Goal: Task Accomplishment & Management: Complete application form

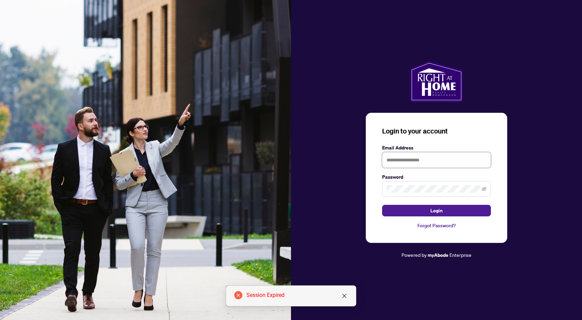
click at [413, 161] on input "text" at bounding box center [436, 160] width 109 height 16
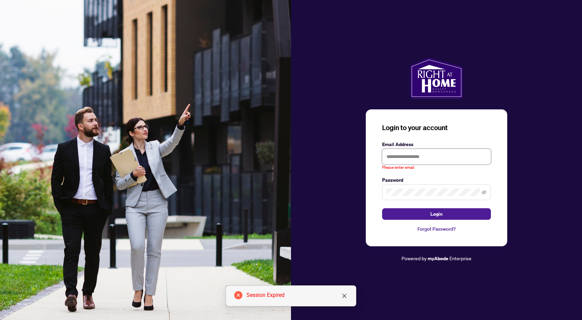
type input "**********"
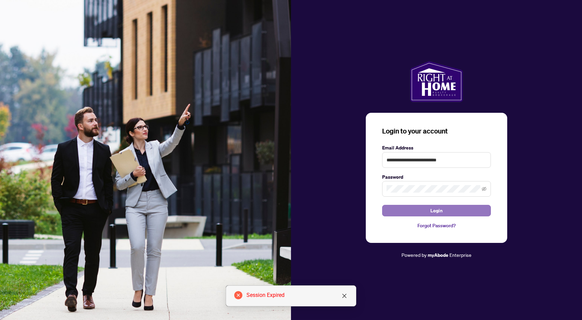
click at [428, 211] on button "Login" at bounding box center [436, 211] width 109 height 12
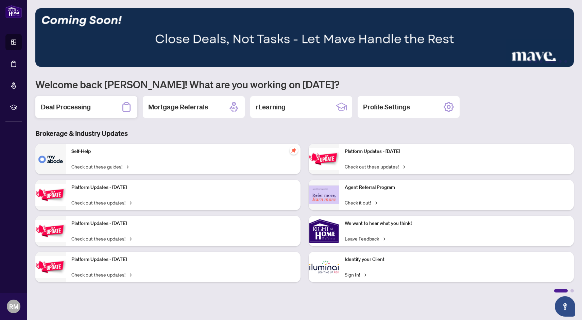
click at [105, 106] on div "Deal Processing" at bounding box center [86, 107] width 102 height 22
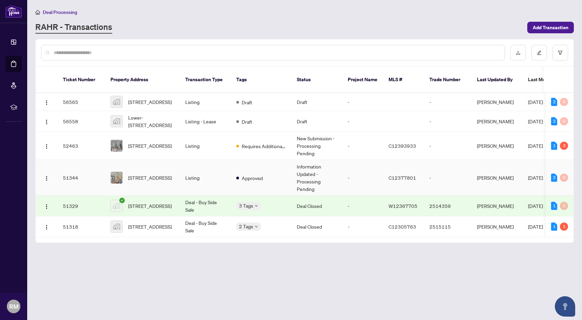
click at [199, 187] on td "Listing" at bounding box center [205, 178] width 51 height 36
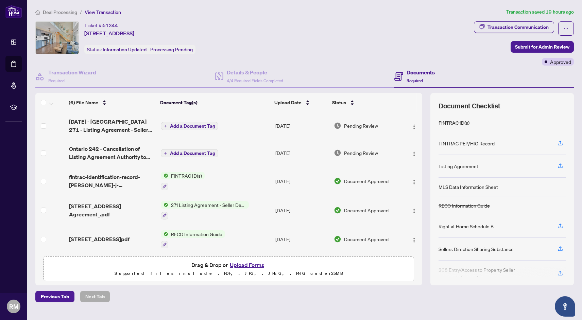
click at [360, 155] on span "Pending Review" at bounding box center [361, 152] width 34 height 7
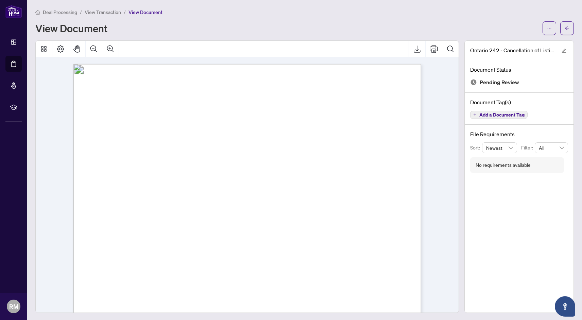
scroll to position [208, 0]
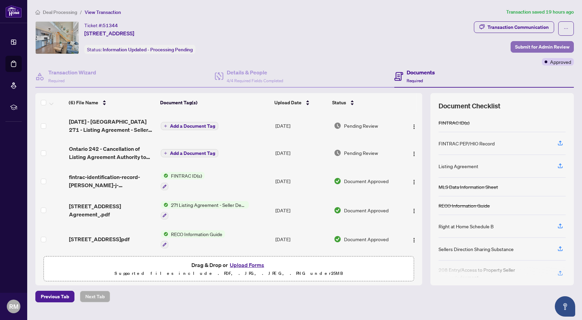
click at [537, 51] on span "Submit for Admin Review" at bounding box center [542, 47] width 54 height 11
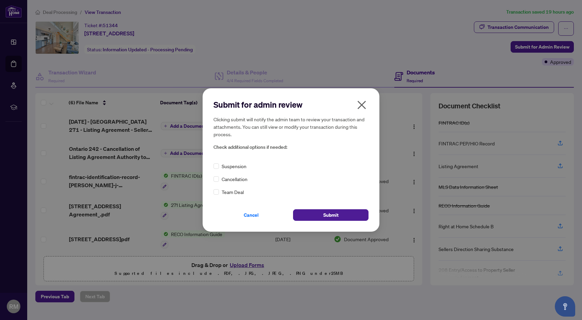
click at [239, 177] on span "Cancellation" at bounding box center [235, 179] width 26 height 7
click at [365, 103] on icon "close" at bounding box center [362, 105] width 11 height 11
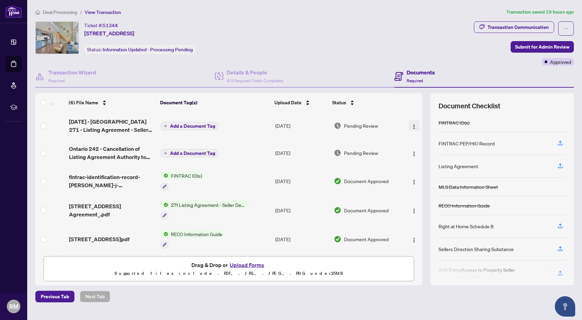
click at [415, 126] on button "button" at bounding box center [414, 125] width 11 height 11
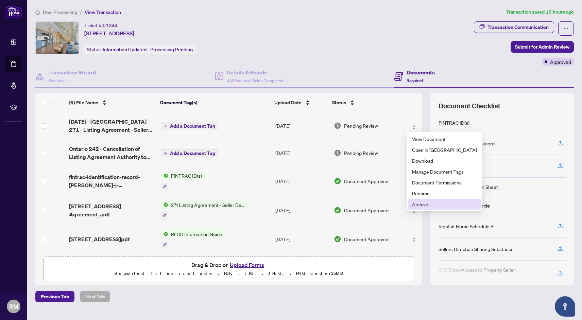
click at [430, 203] on span "Archive" at bounding box center [444, 204] width 65 height 7
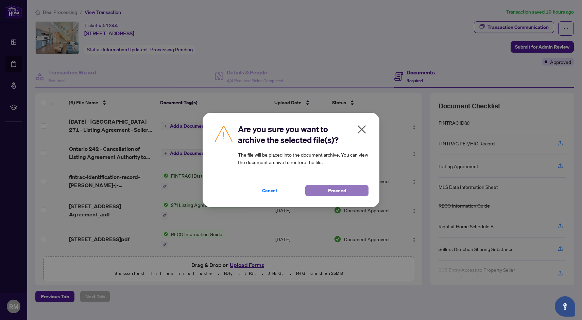
click at [353, 187] on button "Proceed" at bounding box center [337, 191] width 63 height 12
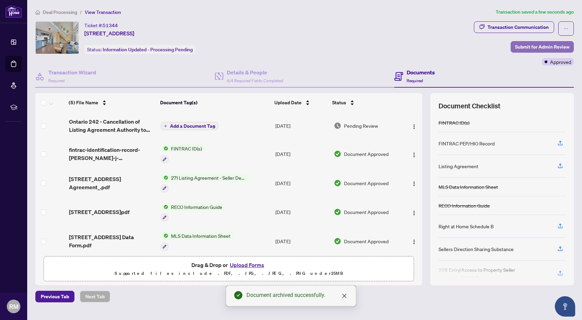
click at [545, 46] on span "Submit for Admin Review" at bounding box center [542, 47] width 54 height 11
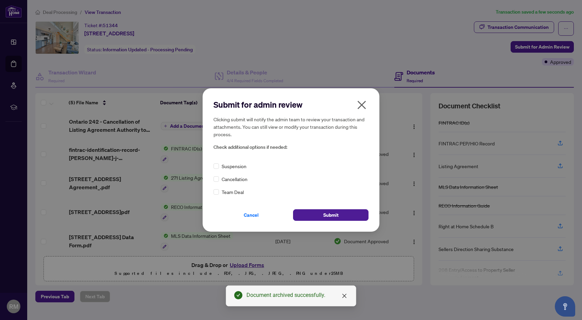
click at [224, 178] on span "Cancellation" at bounding box center [235, 179] width 26 height 7
click at [332, 215] on span "Submit" at bounding box center [331, 215] width 15 height 11
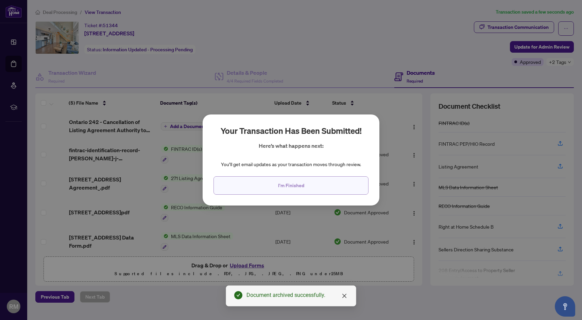
click at [307, 186] on button "I'm Finished" at bounding box center [291, 186] width 155 height 18
